Goal: Task Accomplishment & Management: Manage account settings

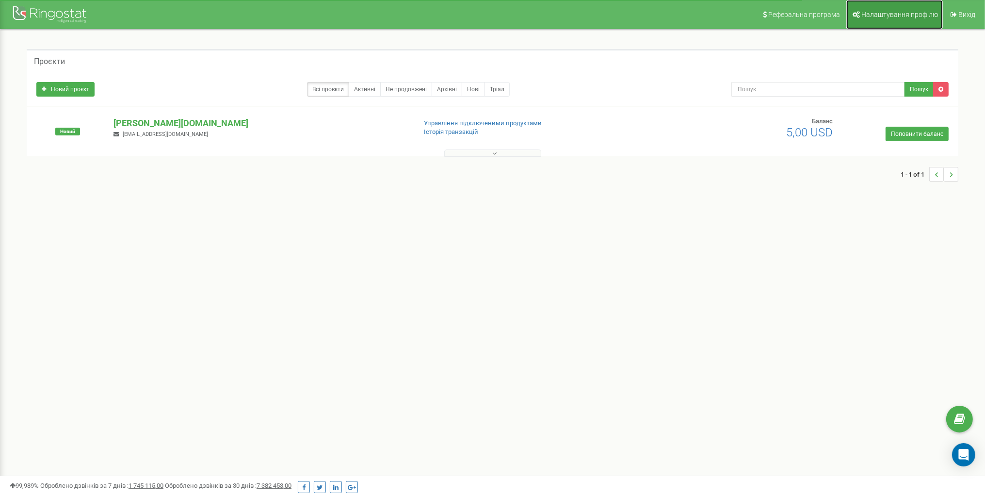
click at [893, 14] on span "Налаштування профілю" at bounding box center [900, 15] width 77 height 8
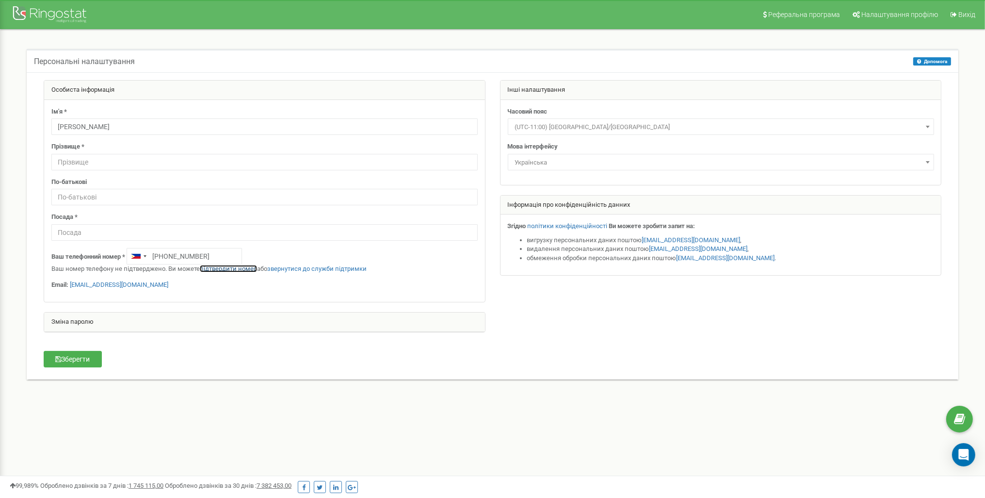
click at [235, 268] on link "підтвердити номер" at bounding box center [228, 268] width 57 height 7
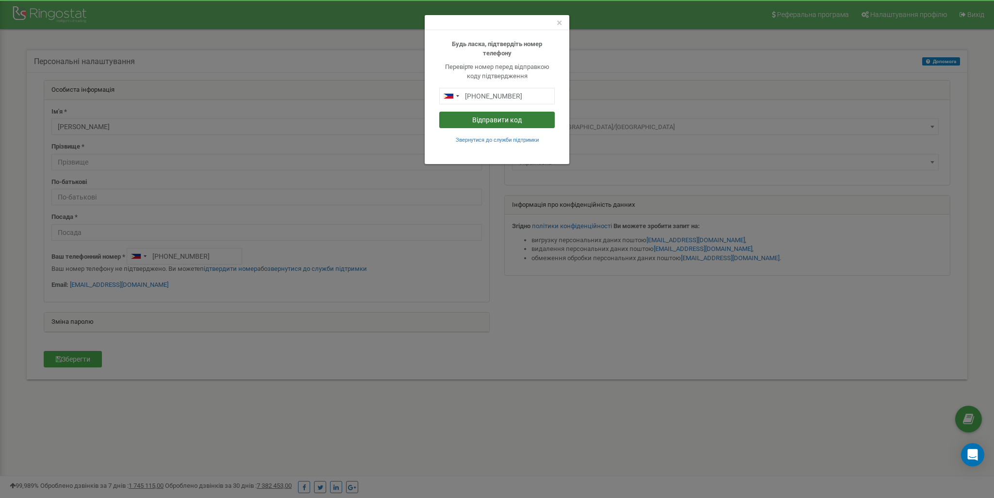
click at [510, 119] on button "Відправити код" at bounding box center [496, 120] width 115 height 16
